Goal: Entertainment & Leisure: Consume media (video, audio)

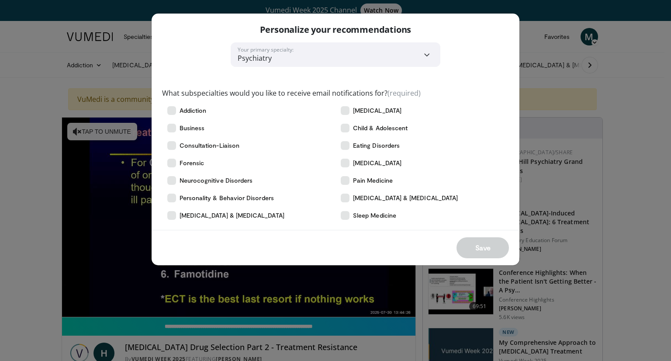
click at [540, 146] on div "**********" at bounding box center [335, 180] width 671 height 361
click at [430, 54] on select "**********" at bounding box center [336, 54] width 210 height 24
click at [532, 123] on div "**********" at bounding box center [335, 180] width 671 height 361
click at [346, 112] on icon at bounding box center [345, 110] width 9 height 9
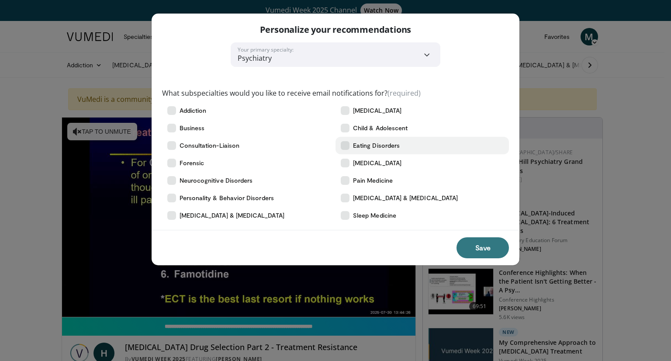
click at [345, 145] on icon at bounding box center [345, 145] width 9 height 9
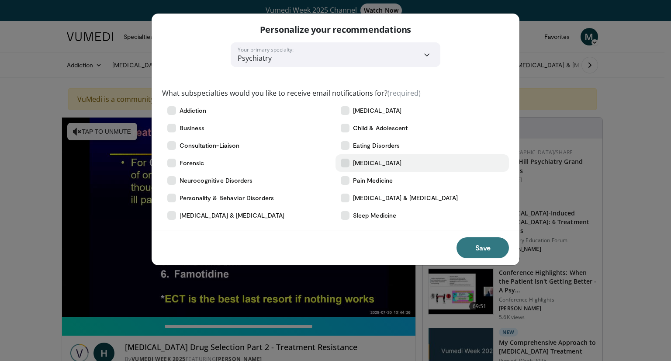
click at [348, 167] on icon at bounding box center [345, 163] width 9 height 9
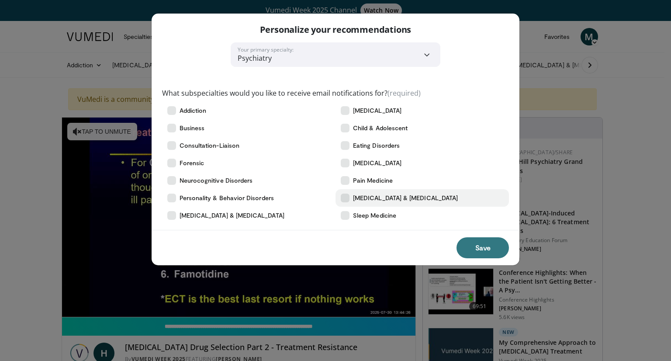
click at [345, 202] on label "[MEDICAL_DATA] & [MEDICAL_DATA]" at bounding box center [423, 197] width 174 height 17
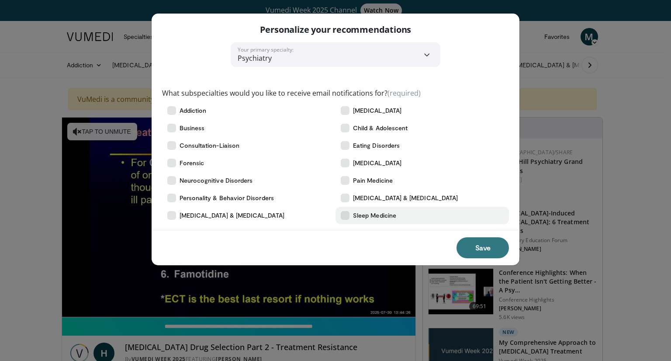
click at [348, 217] on icon at bounding box center [345, 215] width 9 height 9
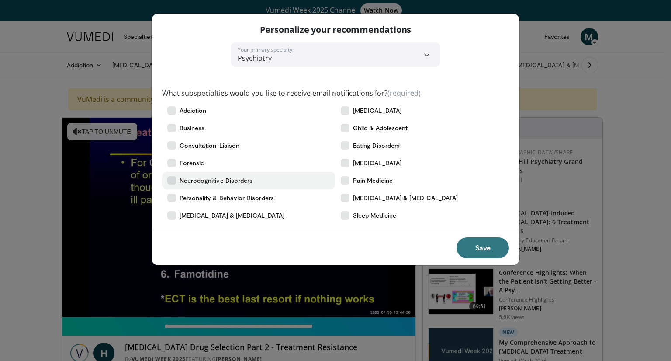
click at [171, 181] on icon at bounding box center [171, 180] width 9 height 9
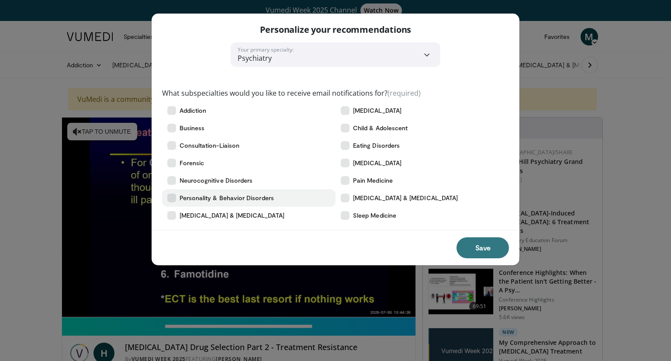
click at [174, 203] on label "Personality & Behavior Disorders" at bounding box center [249, 197] width 174 height 17
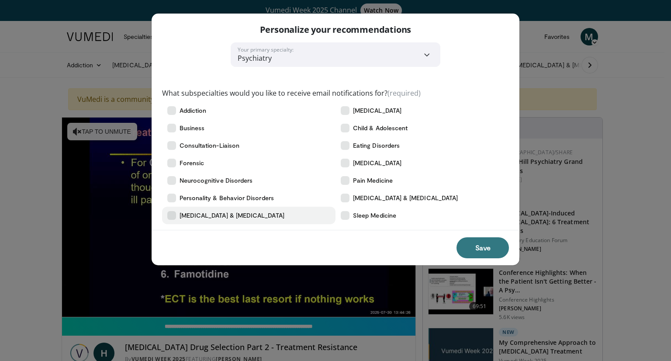
click at [174, 215] on icon at bounding box center [171, 215] width 9 height 9
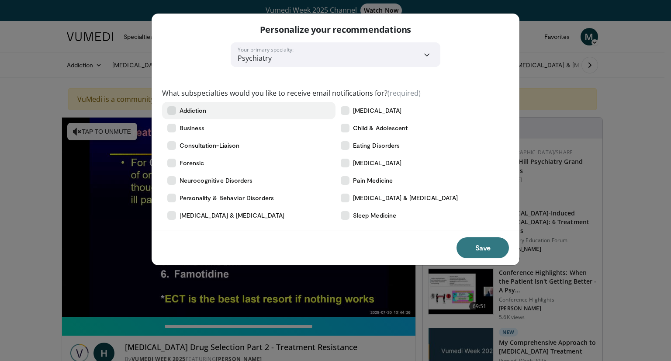
click at [171, 111] on icon at bounding box center [171, 110] width 9 height 9
click at [491, 250] on button "Save" at bounding box center [483, 247] width 52 height 21
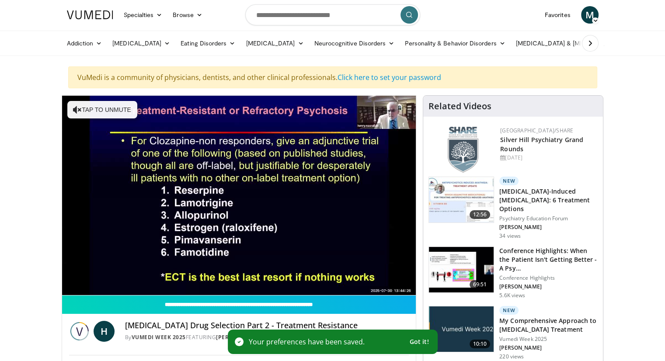
scroll to position [21, 0]
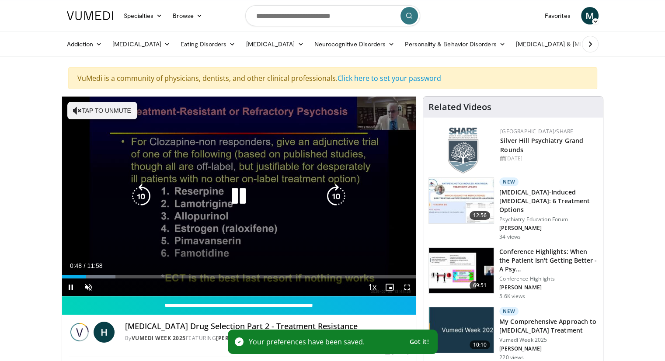
click at [243, 190] on icon "Video Player" at bounding box center [238, 196] width 24 height 24
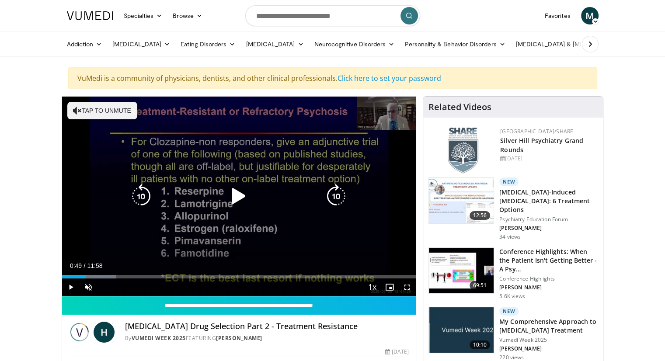
click at [237, 194] on icon "Video Player" at bounding box center [238, 196] width 24 height 24
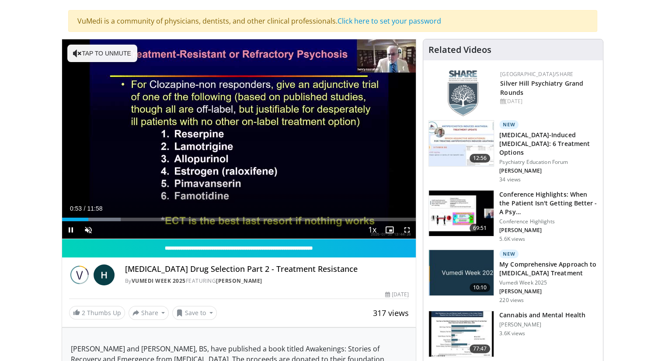
scroll to position [78, 0]
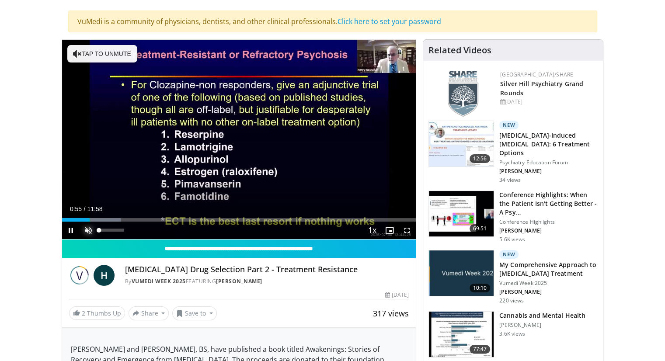
click at [87, 230] on span "Video Player" at bounding box center [88, 230] width 17 height 17
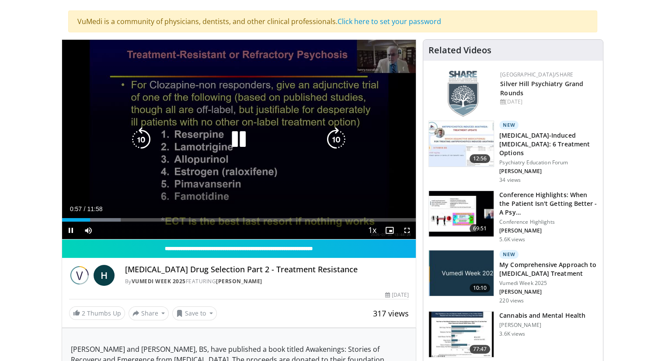
click at [240, 135] on icon "Video Player" at bounding box center [238, 139] width 24 height 24
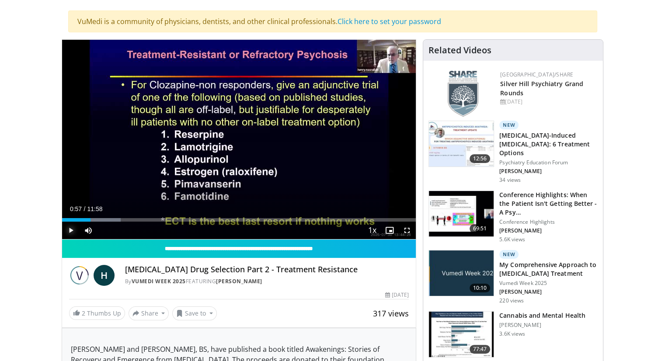
click at [71, 227] on span "Video Player" at bounding box center [70, 230] width 17 height 17
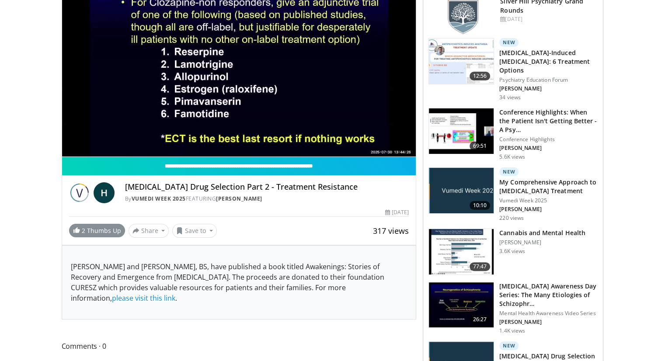
scroll to position [0, 0]
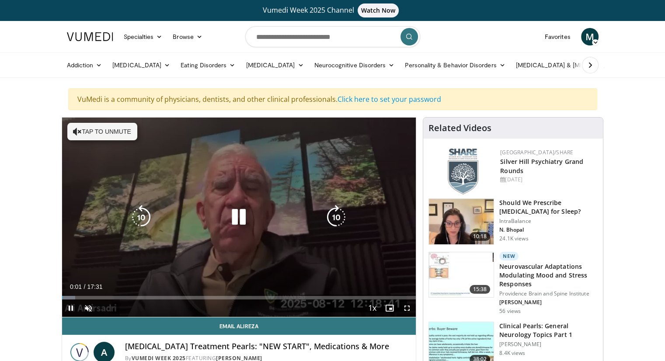
click at [241, 213] on icon "Video Player" at bounding box center [238, 217] width 24 height 24
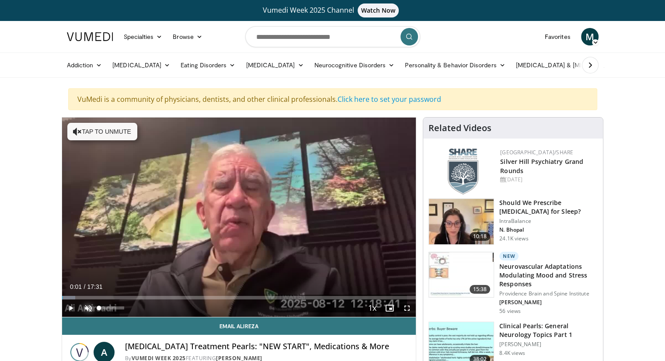
click at [89, 307] on span "Video Player" at bounding box center [88, 307] width 17 height 17
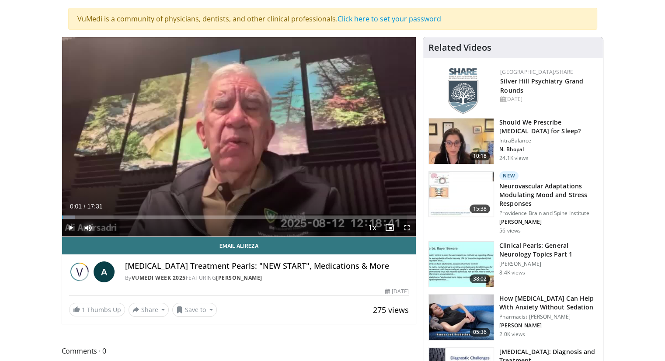
scroll to position [81, 0]
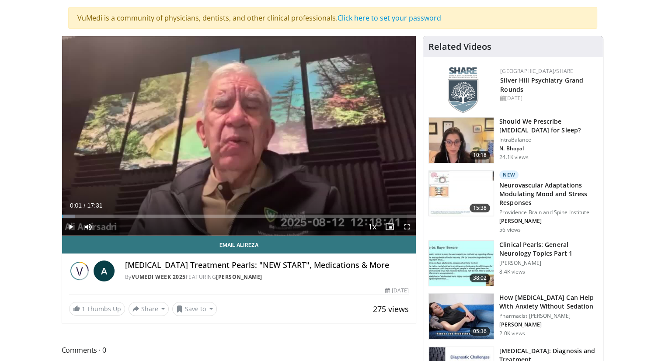
click at [448, 261] on img at bounding box center [461, 263] width 65 height 45
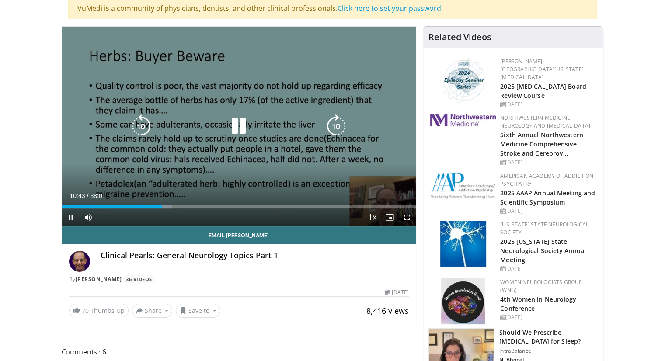
scroll to position [91, 0]
click at [142, 116] on icon "Video Player" at bounding box center [141, 126] width 24 height 24
click at [153, 63] on div "10 seconds Tap to unmute" at bounding box center [239, 126] width 354 height 199
